Goal: Task Accomplishment & Management: Use online tool/utility

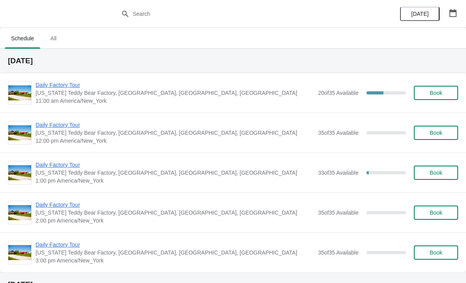
click at [67, 83] on span "Daily Factory Tour" at bounding box center [175, 85] width 279 height 8
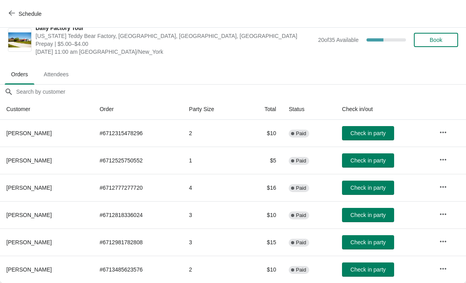
scroll to position [11, 0]
click at [372, 165] on button "Check in party" at bounding box center [368, 160] width 52 height 14
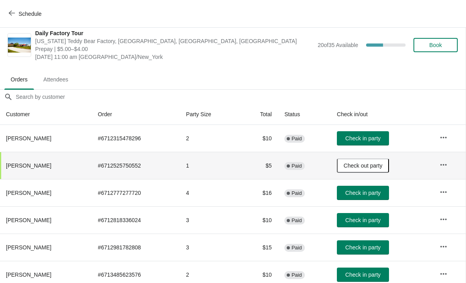
scroll to position [6, 0]
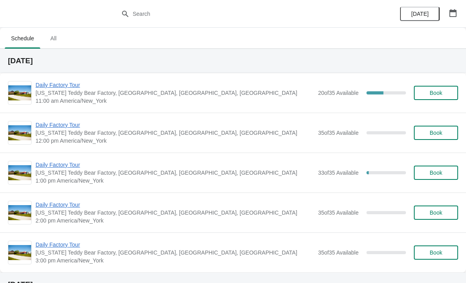
click at [72, 82] on span "Daily Factory Tour" at bounding box center [175, 85] width 279 height 8
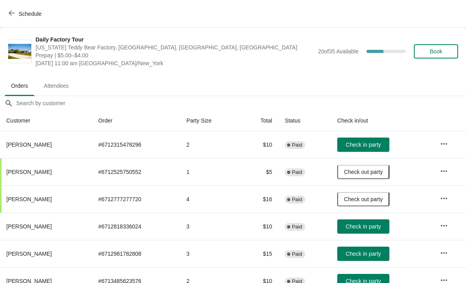
click at [358, 144] on span "Check in party" at bounding box center [363, 145] width 35 height 6
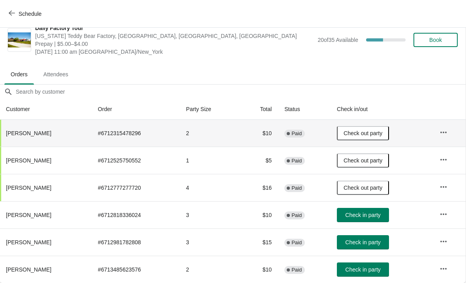
scroll to position [11, 0]
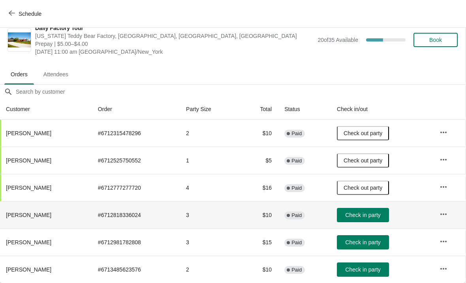
click at [364, 219] on button "Check in party" at bounding box center [363, 215] width 52 height 14
click at [372, 243] on span "Check in party" at bounding box center [363, 242] width 35 height 6
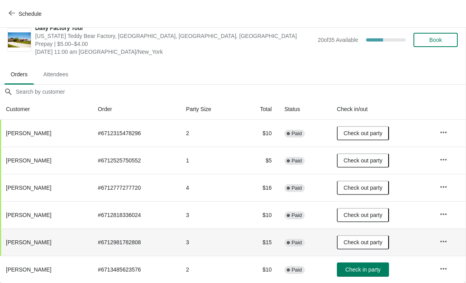
click at [376, 275] on button "Check in party" at bounding box center [363, 269] width 52 height 14
